Goal: Information Seeking & Learning: Learn about a topic

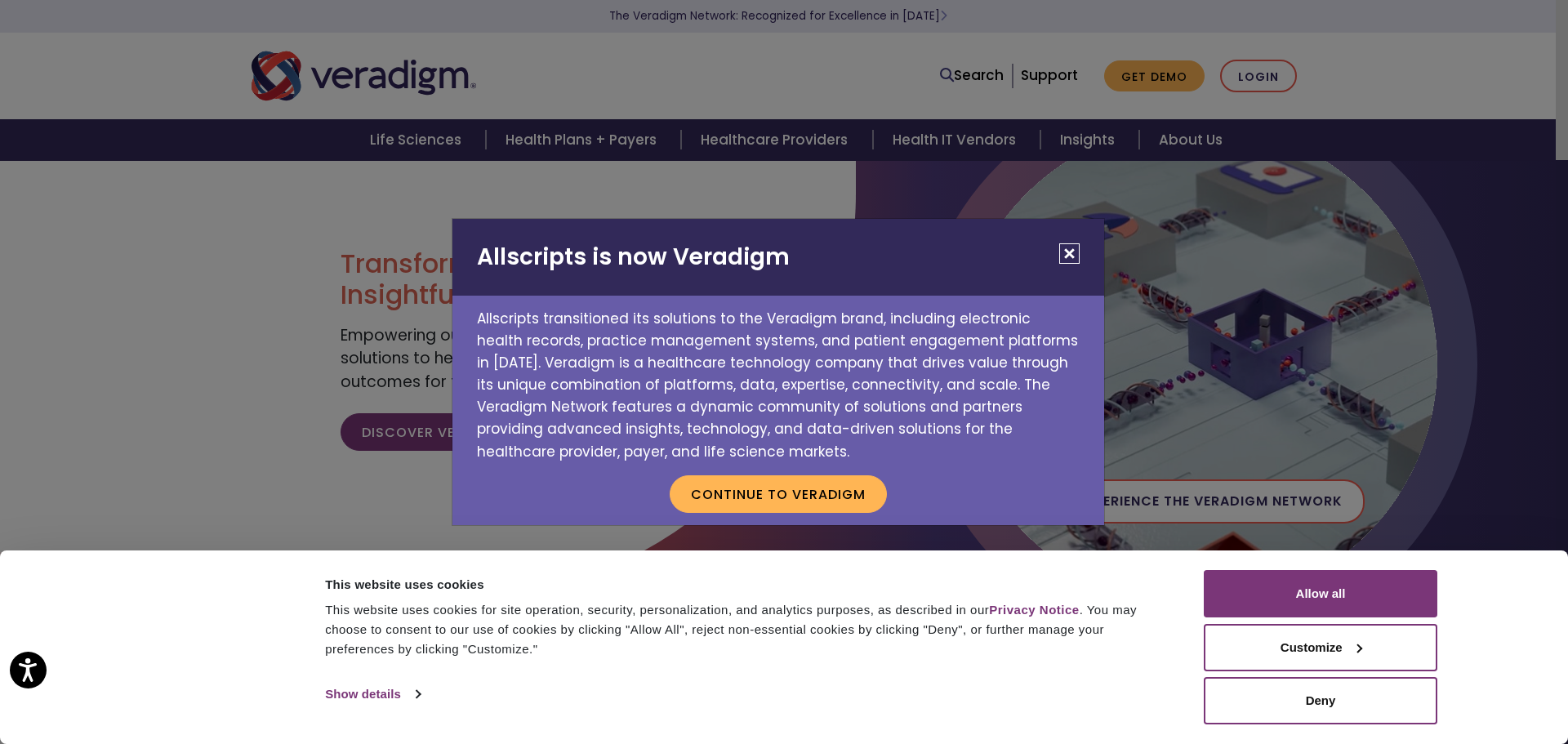
click at [1071, 246] on button "Close" at bounding box center [1069, 254] width 20 height 20
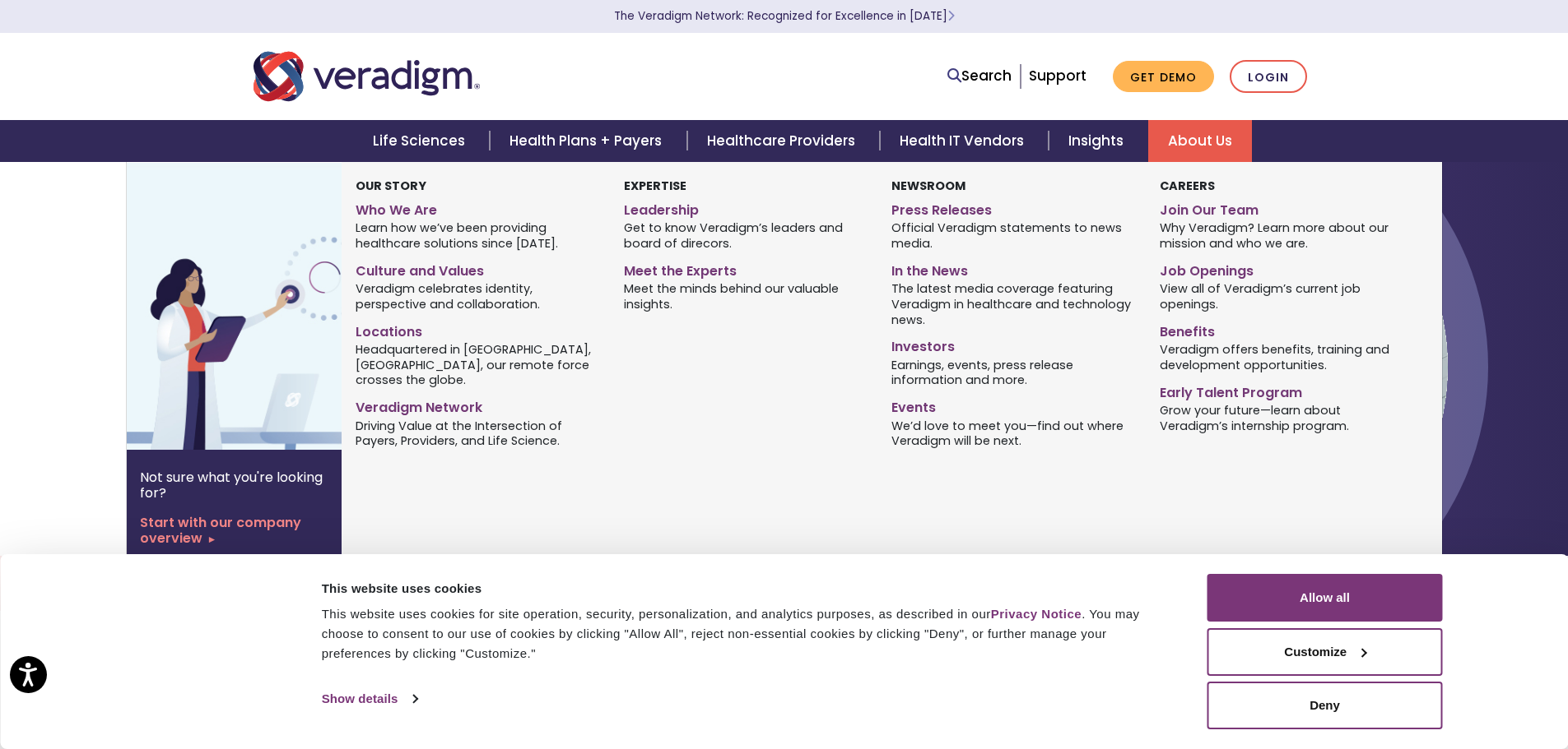
click at [1199, 128] on link "About Us" at bounding box center [1200, 141] width 103 height 42
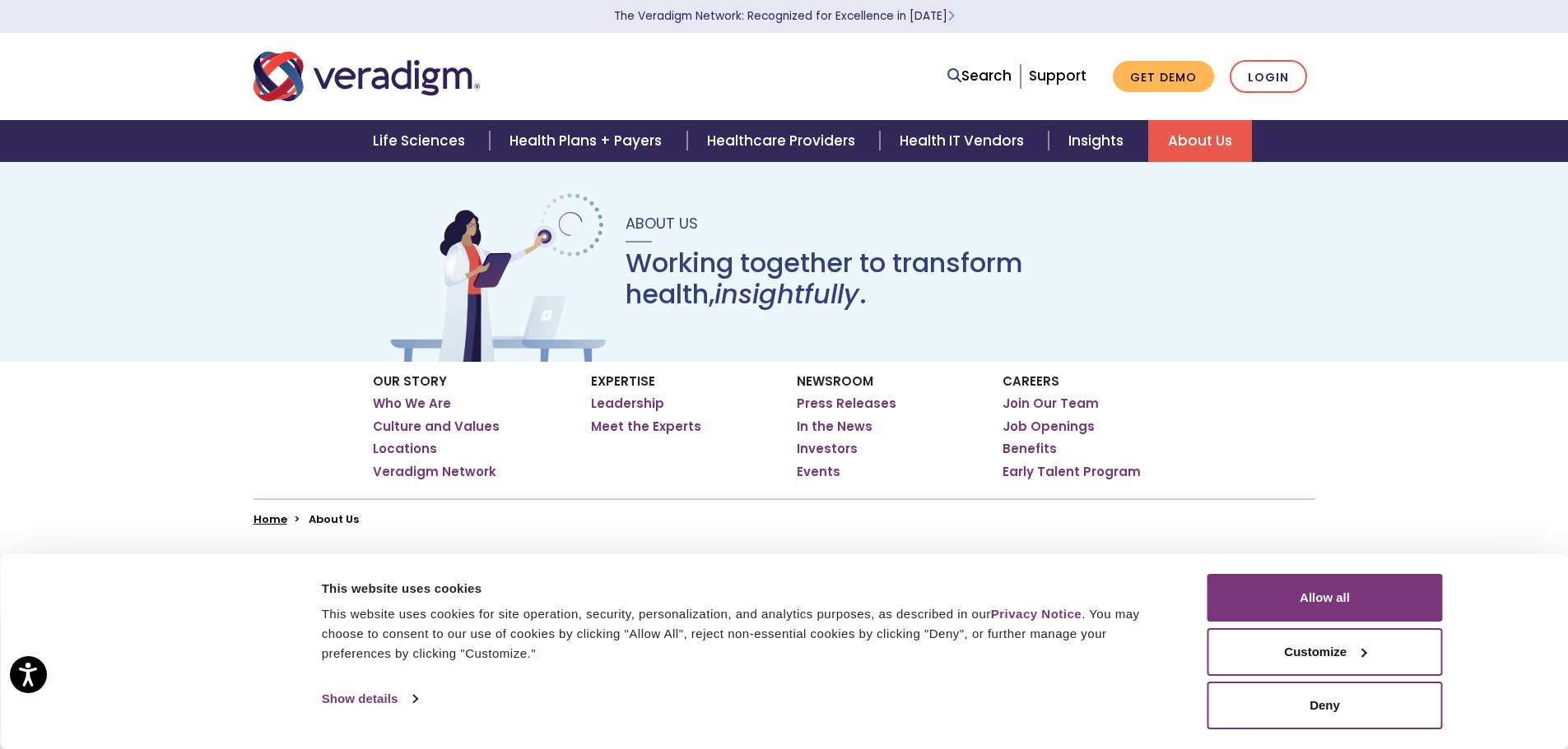
click at [1220, 134] on link "About Us" at bounding box center [1200, 141] width 103 height 42
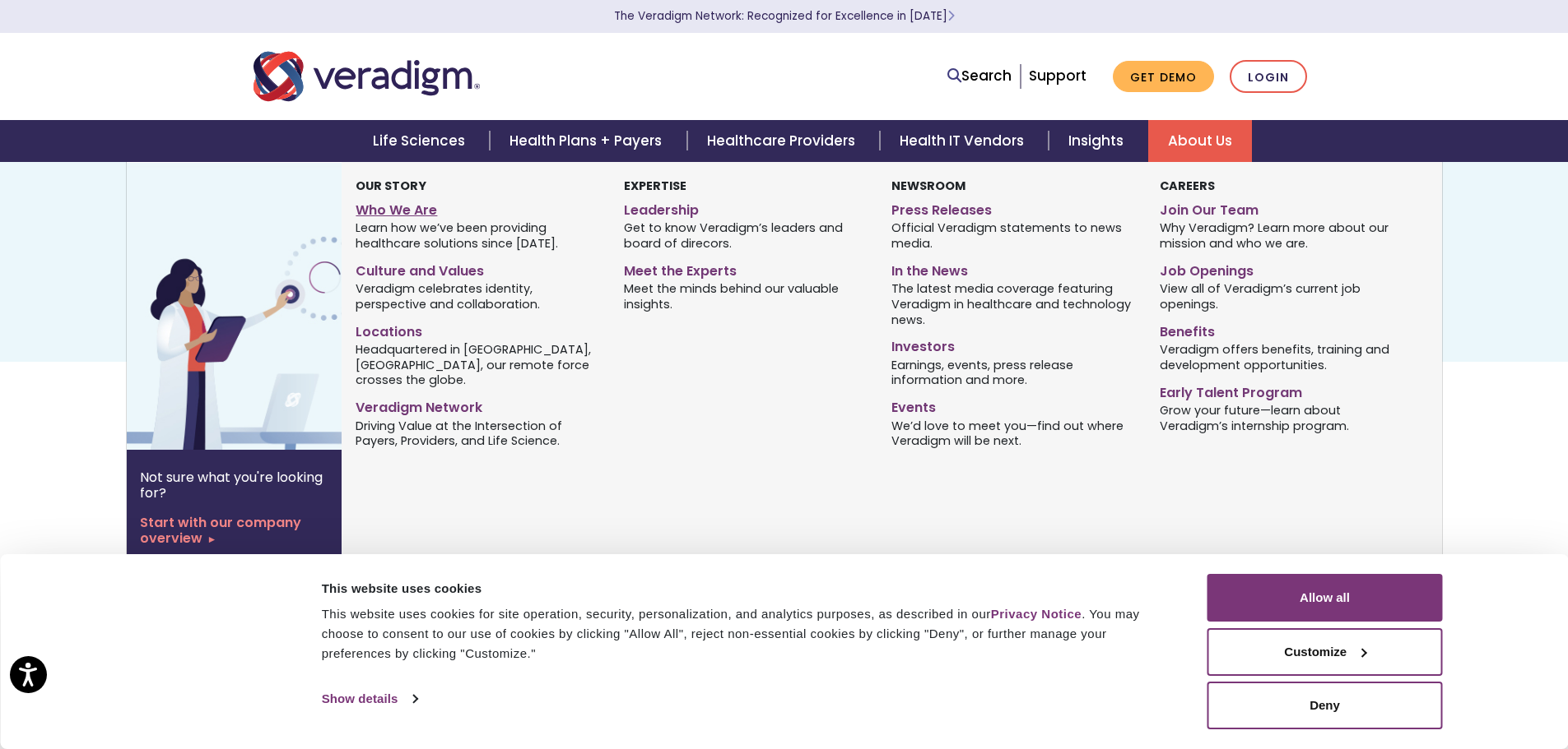
click at [409, 208] on link "Who We Are" at bounding box center [477, 208] width 243 height 24
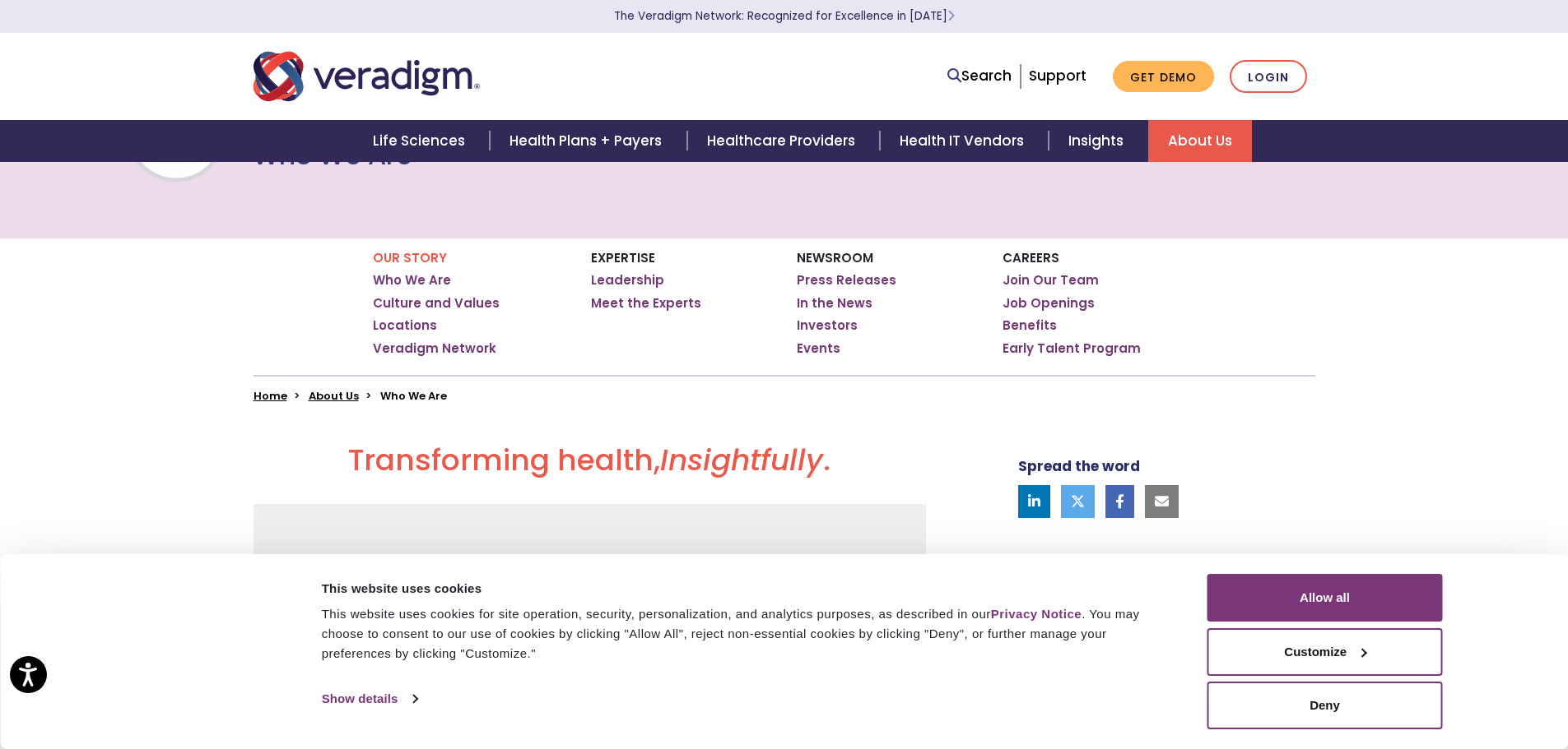
scroll to position [53, 0]
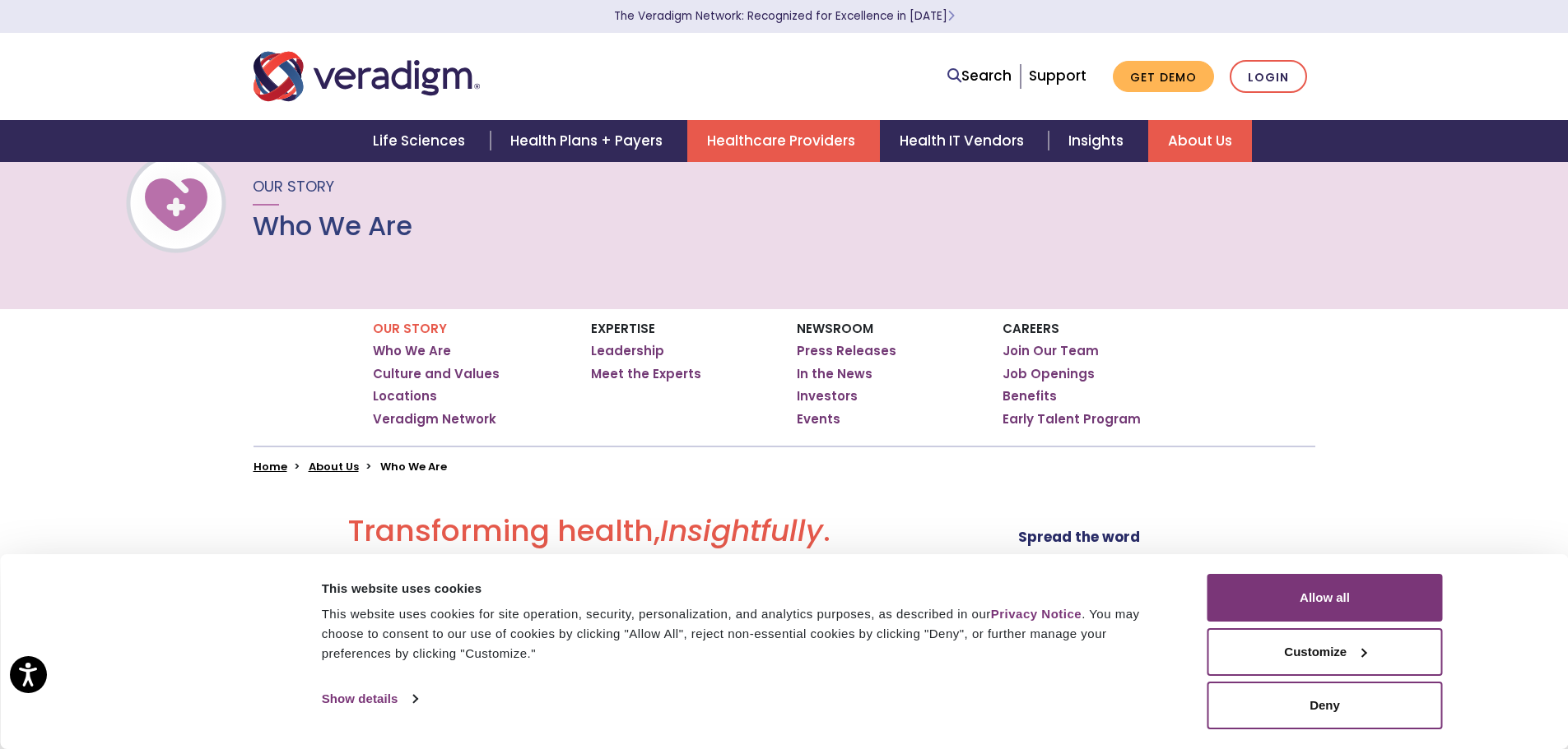
click at [753, 131] on link "Healthcare Providers" at bounding box center [783, 141] width 192 height 42
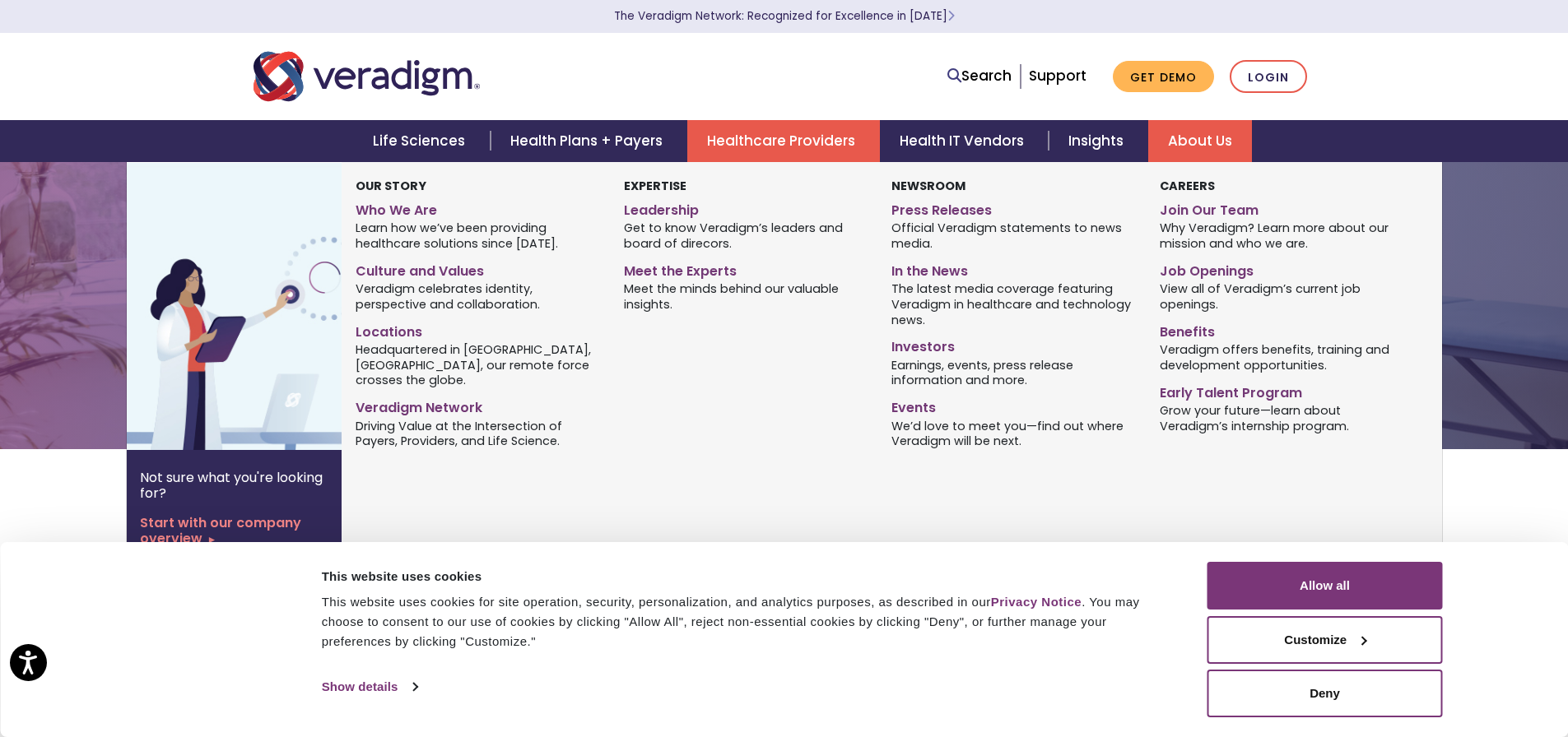
click at [1215, 138] on link "About Us" at bounding box center [1200, 141] width 103 height 42
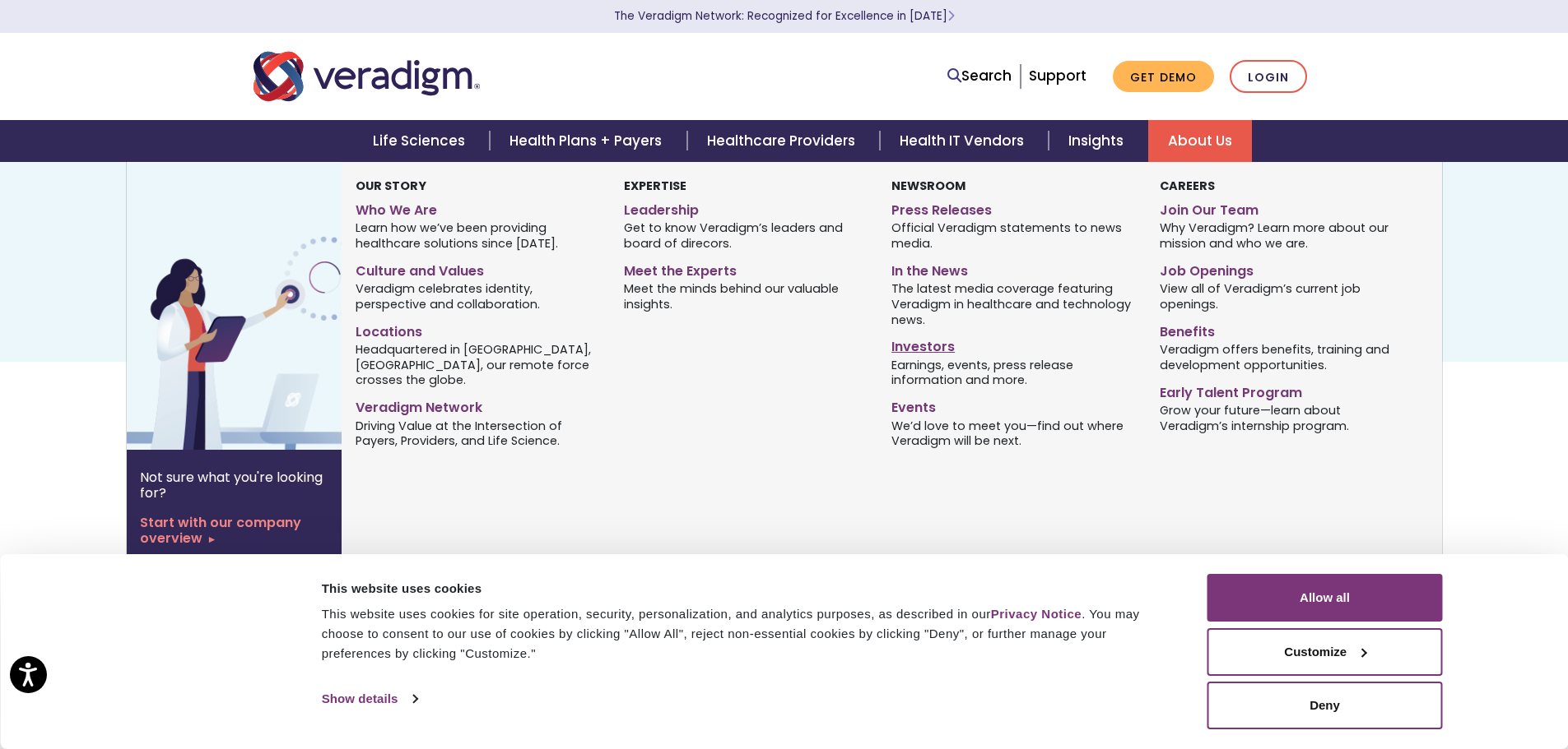
click at [925, 339] on link "Investors" at bounding box center [1013, 344] width 243 height 24
